Goal: Transaction & Acquisition: Book appointment/travel/reservation

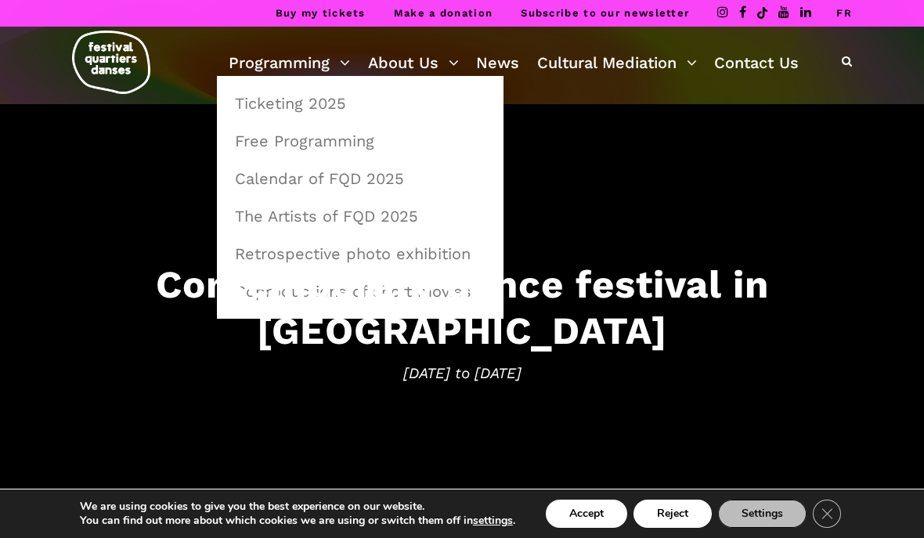
click at [295, 68] on link "Programming" at bounding box center [289, 62] width 121 height 27
click at [338, 102] on link "Ticketing 2025" at bounding box center [360, 103] width 269 height 36
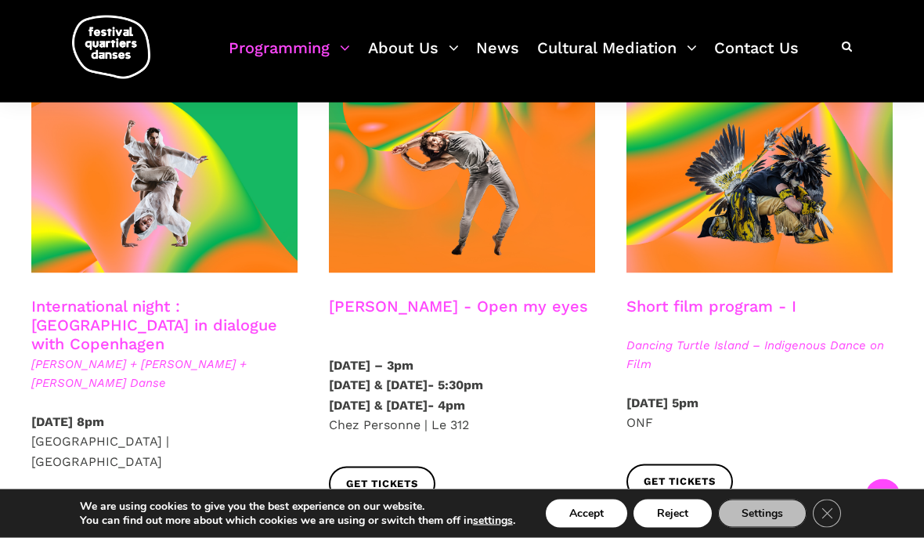
scroll to position [884, 0]
click at [508, 192] on span at bounding box center [462, 184] width 266 height 179
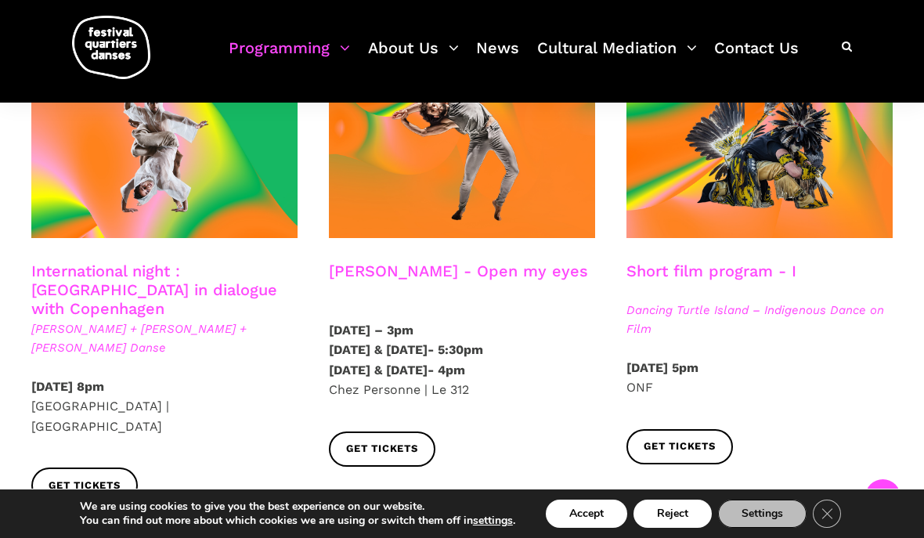
click at [83, 262] on link "International night : [GEOGRAPHIC_DATA] in dialogue with Copenhagen" at bounding box center [154, 290] width 246 height 56
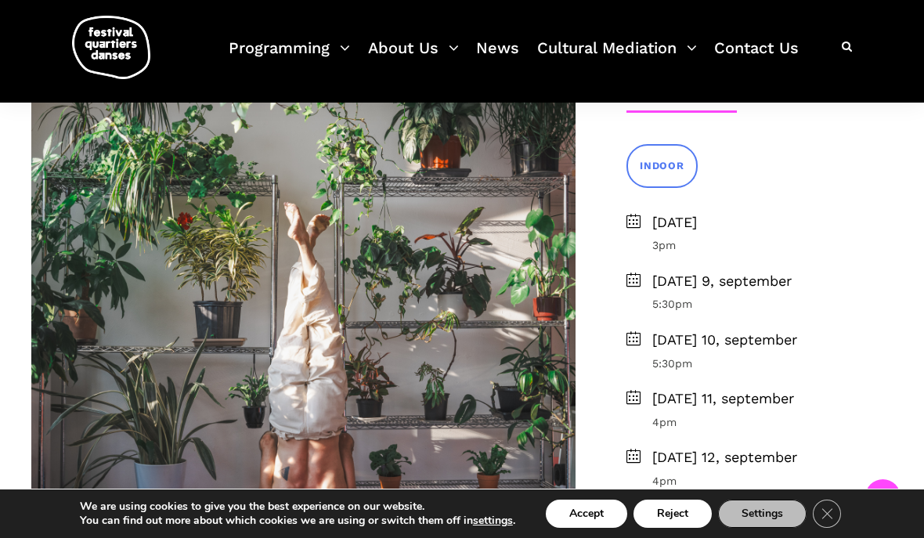
scroll to position [408, 0]
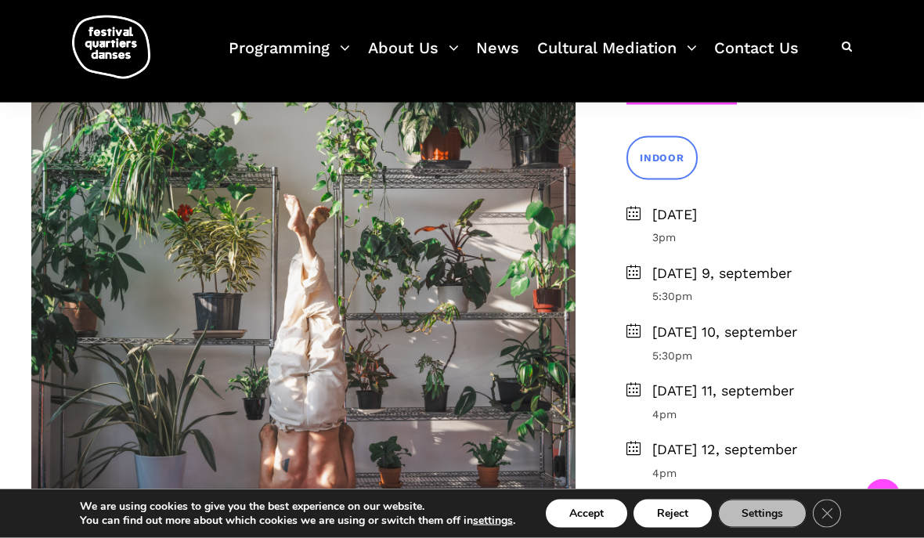
click at [684, 226] on span "Monday, september 8" at bounding box center [773, 215] width 241 height 23
click at [644, 247] on li "Monday, september 8 3pm" at bounding box center [760, 225] width 266 height 43
click at [807, 226] on span "Monday, september 8" at bounding box center [773, 215] width 241 height 23
click at [685, 179] on link "INDOOR" at bounding box center [662, 157] width 71 height 43
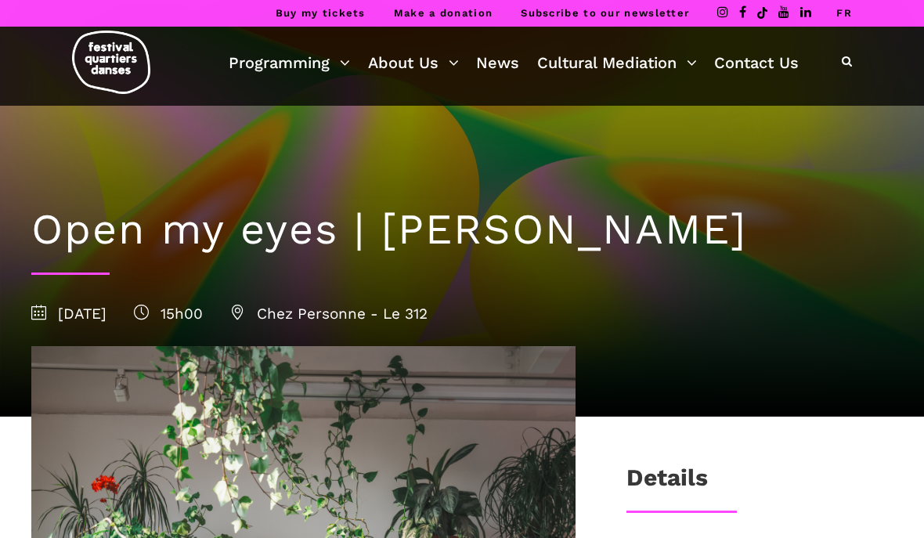
click at [867, 241] on h1 "Open my eyes | [PERSON_NAME]" at bounding box center [462, 229] width 862 height 51
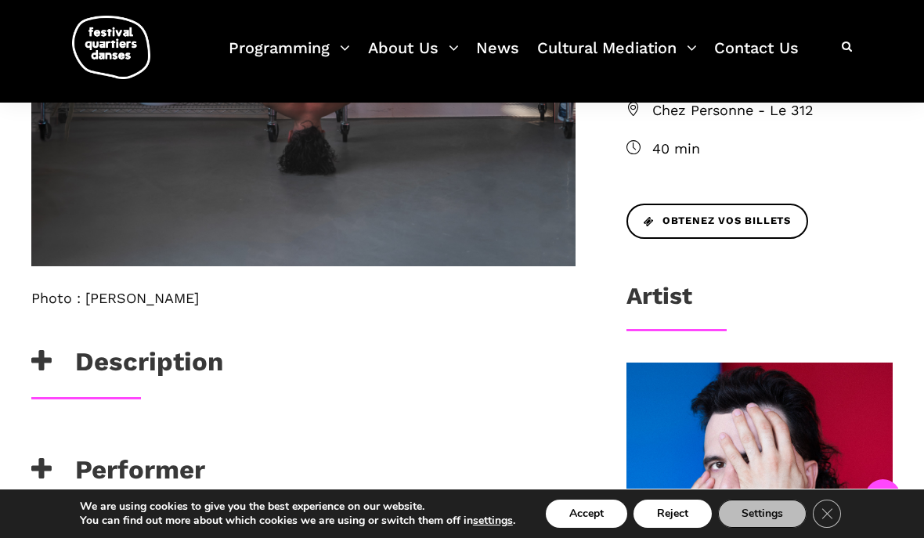
scroll to position [807, 0]
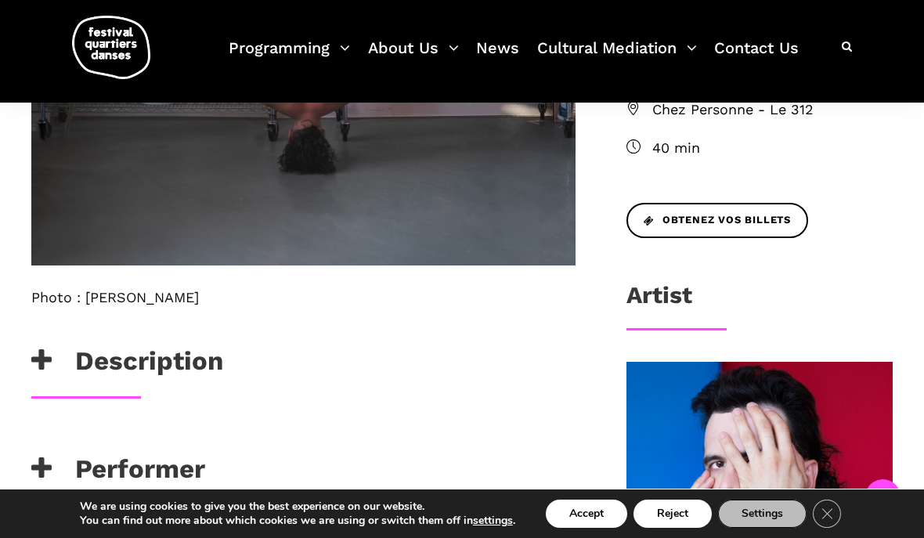
click at [784, 229] on span "Obtenez vos billets" at bounding box center [717, 220] width 147 height 16
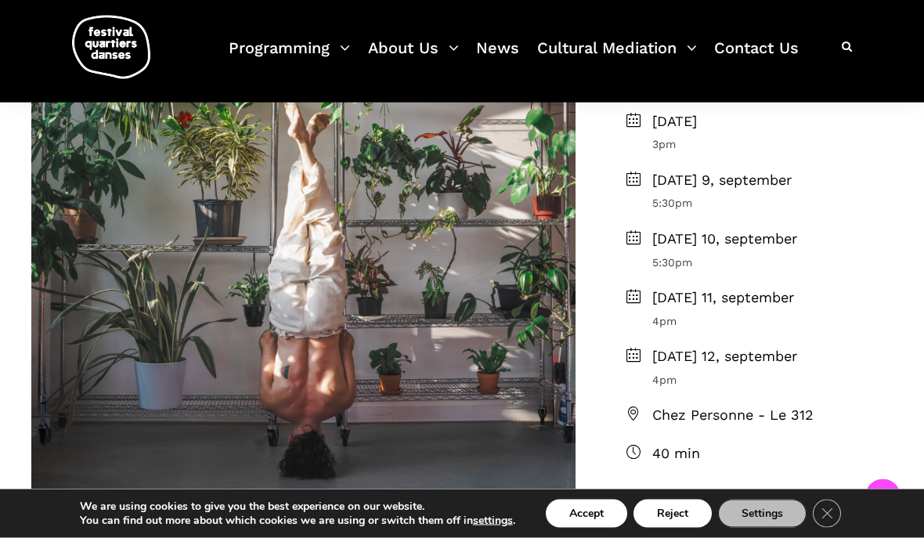
scroll to position [494, 0]
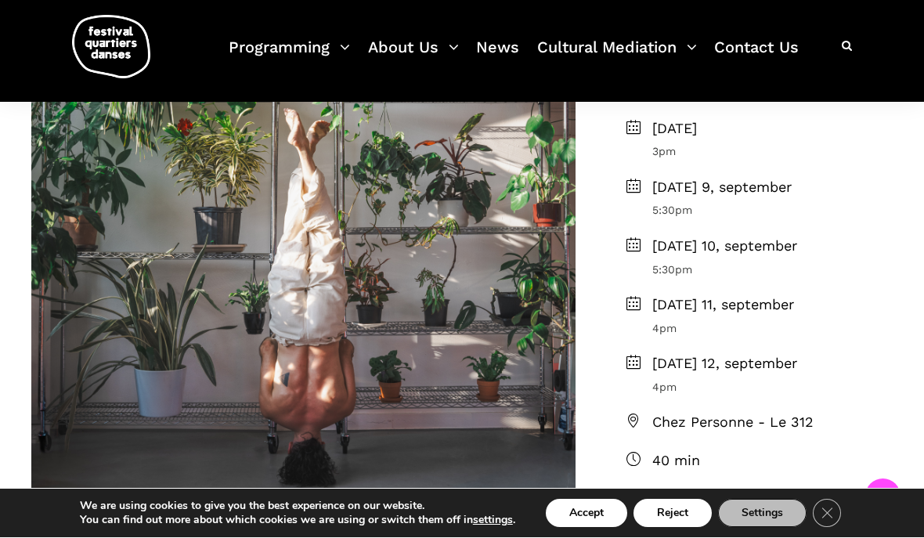
click at [738, 141] on span "Monday, september 8" at bounding box center [773, 129] width 241 height 23
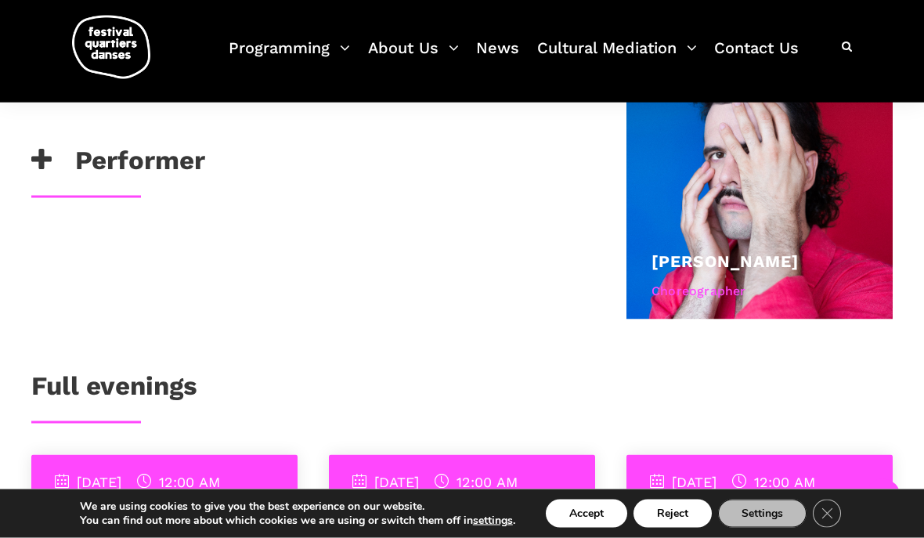
scroll to position [1123, 0]
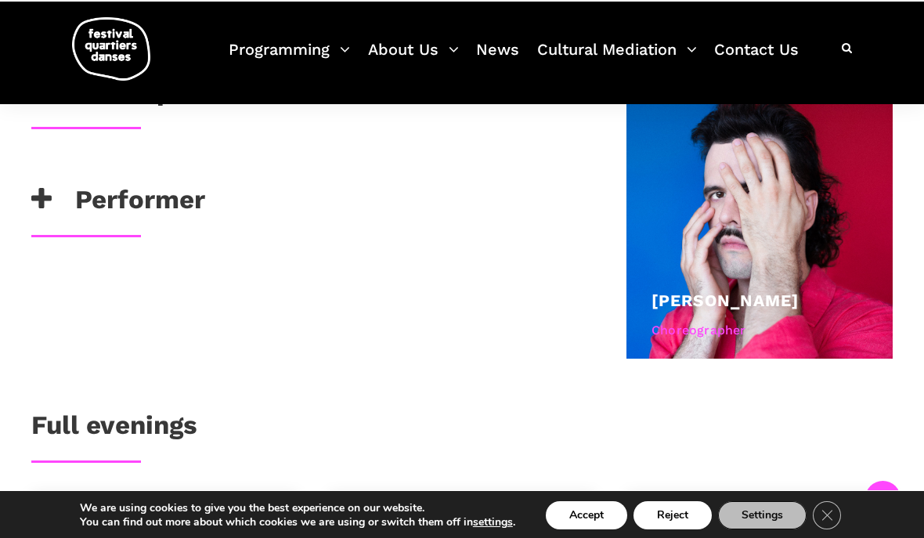
click at [52, 222] on h3 "Performer" at bounding box center [118, 202] width 174 height 39
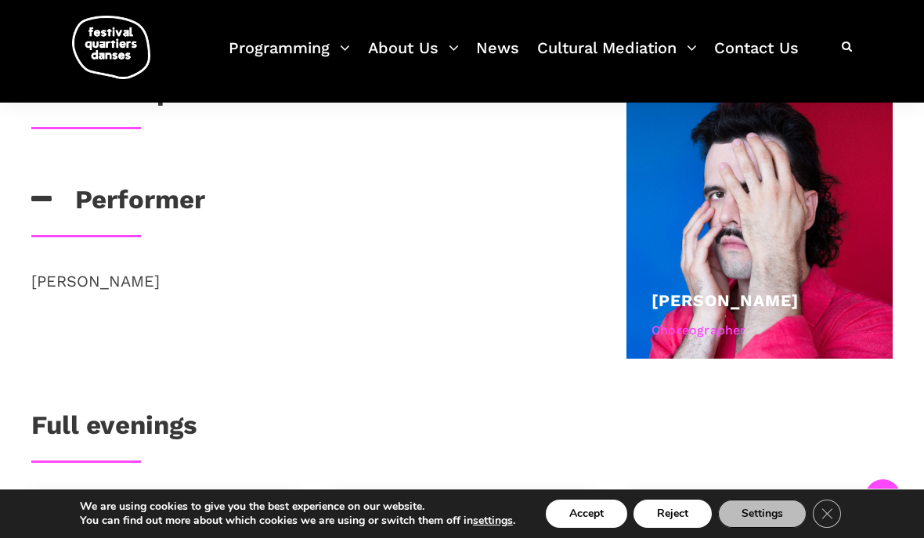
click at [46, 104] on icon at bounding box center [41, 91] width 20 height 26
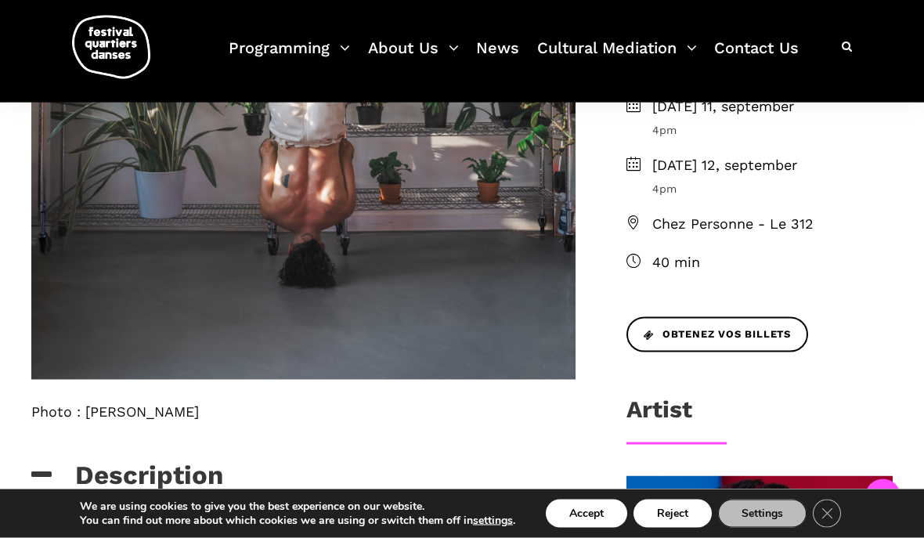
scroll to position [685, 0]
